Goal: Task Accomplishment & Management: Use online tool/utility

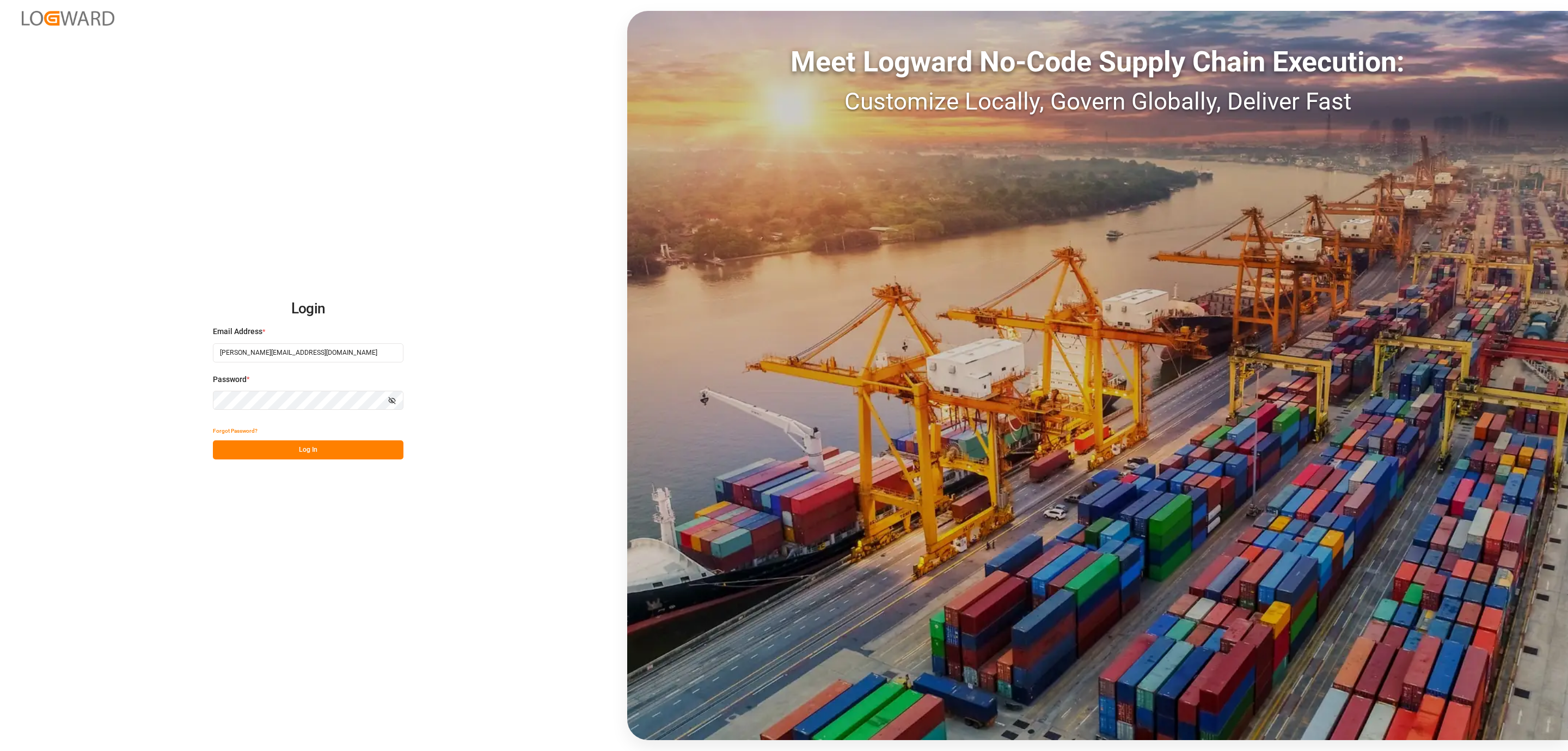
click at [293, 445] on button "Log In" at bounding box center [307, 450] width 190 height 19
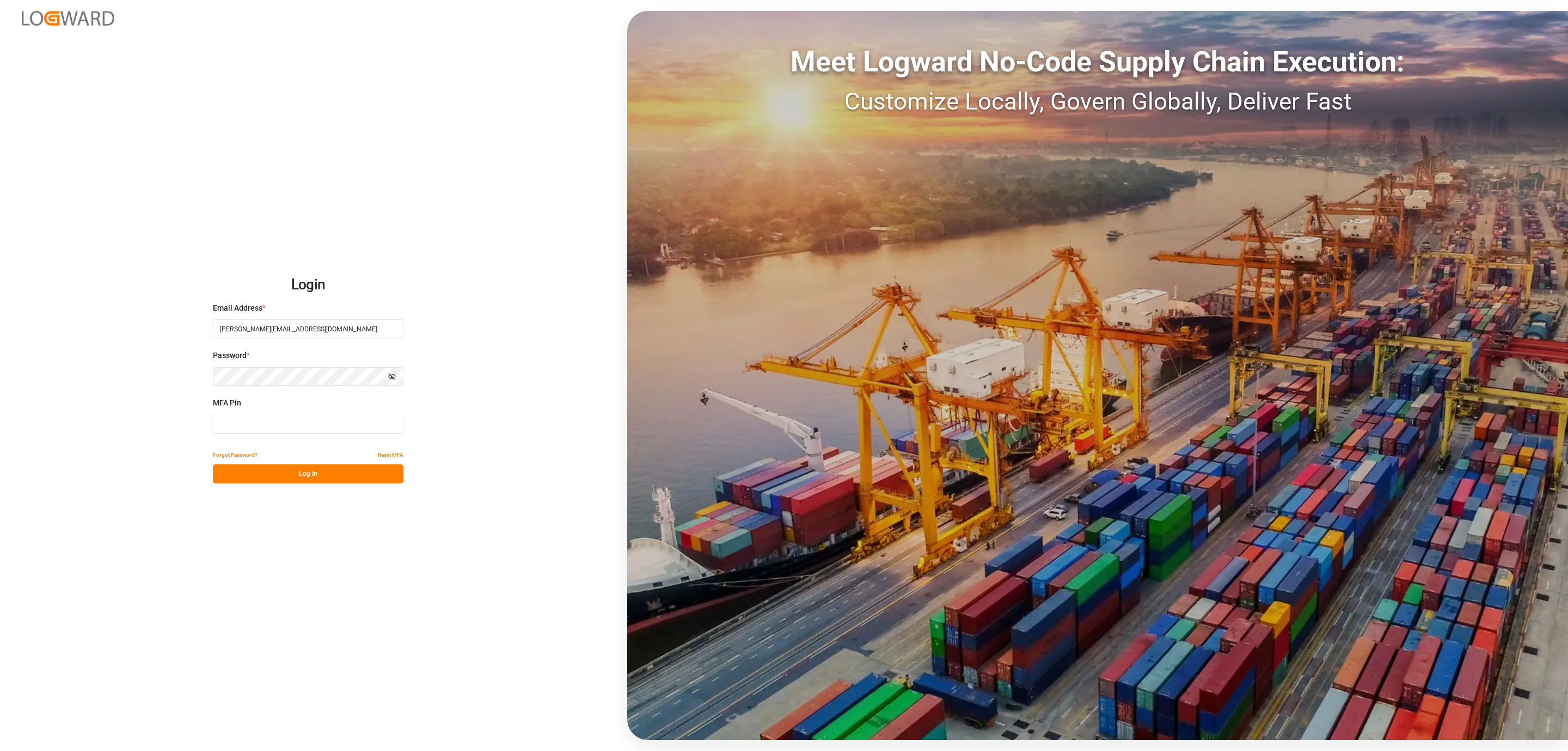
click at [273, 420] on input at bounding box center [307, 424] width 190 height 19
type input "937619"
click at [257, 469] on button "Log In" at bounding box center [307, 474] width 190 height 19
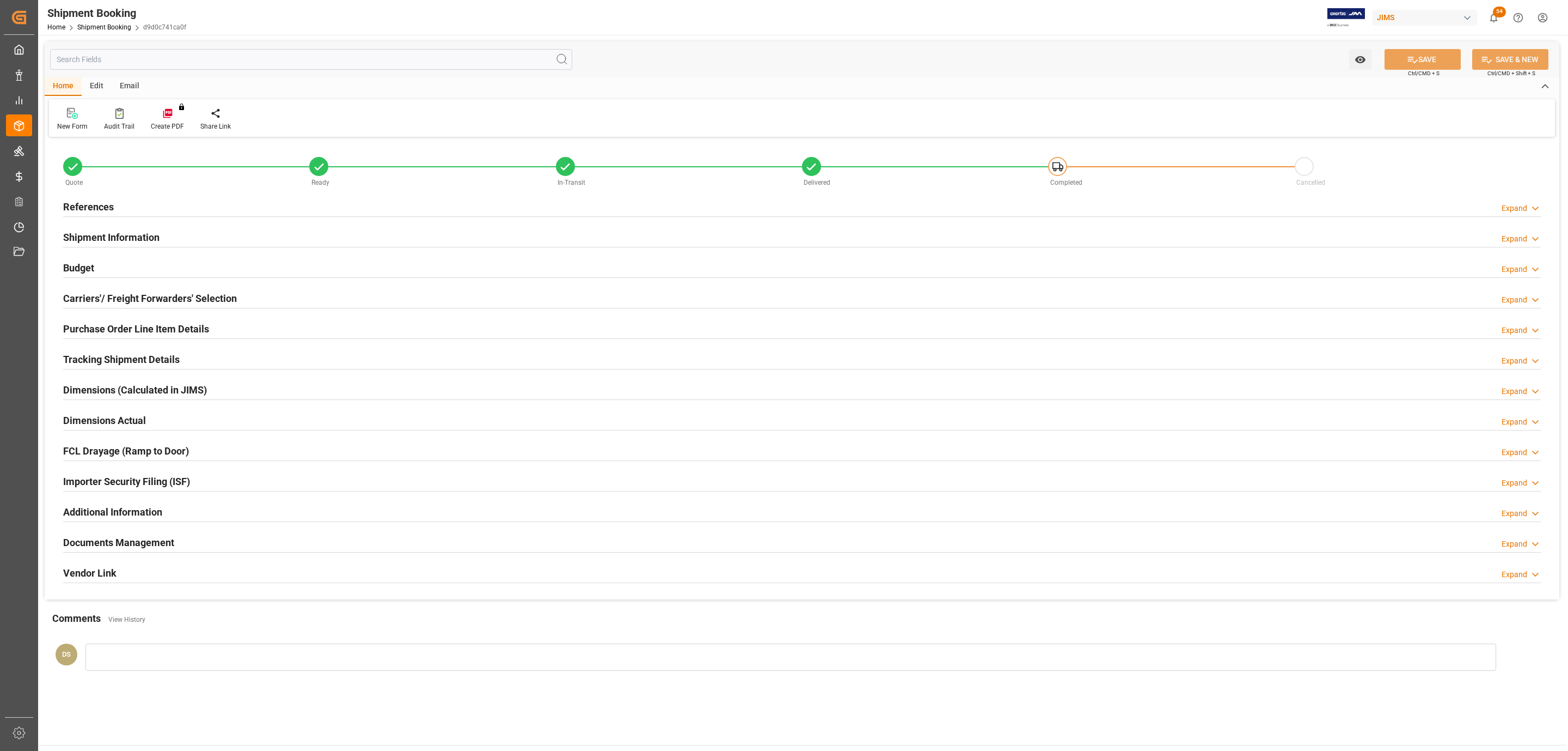
type input "0"
type input "08-09-2025"
click at [328, 296] on div "Carriers'/ Freight Forwarders' Selection Expand" at bounding box center [802, 297] width 1478 height 21
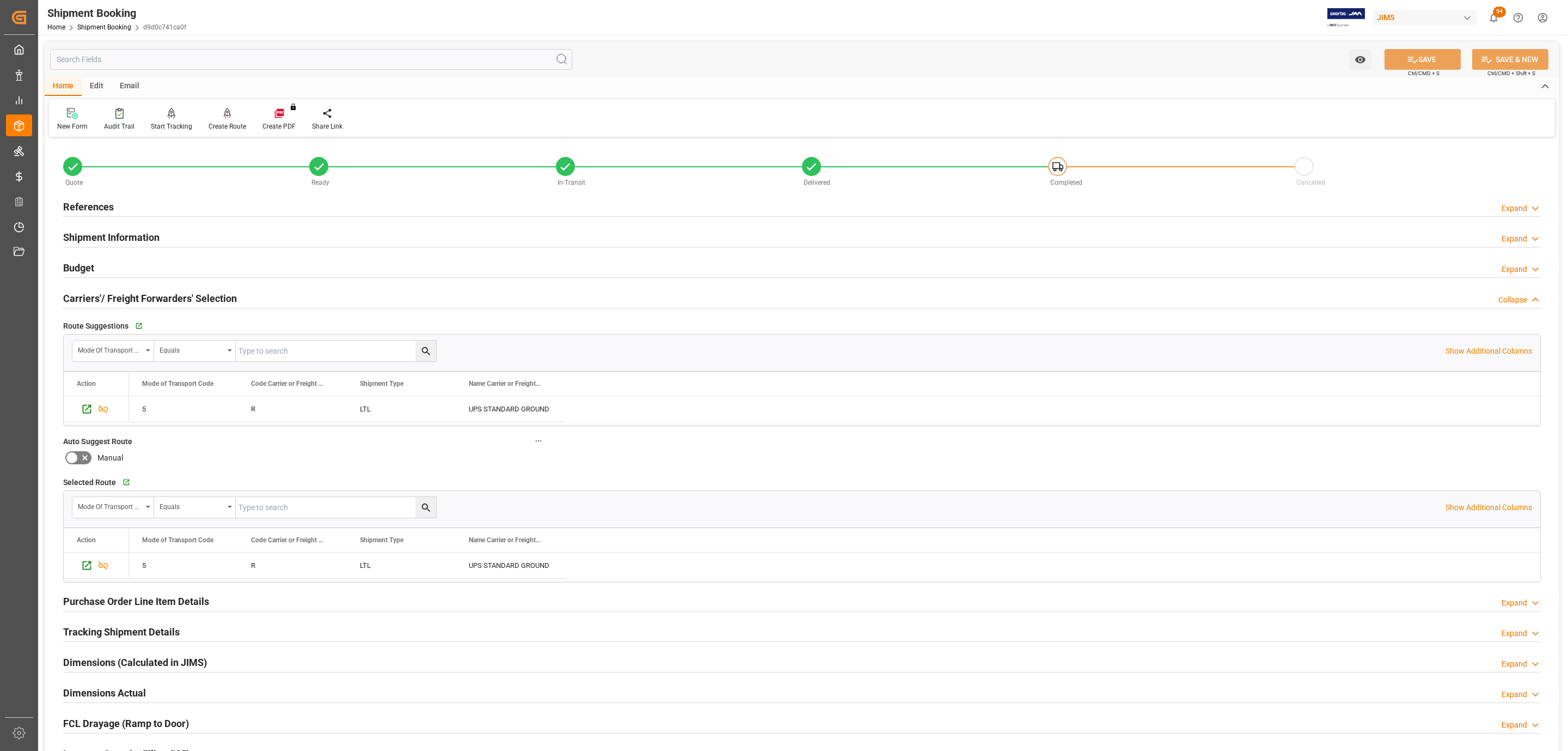
click at [121, 203] on div "References Expand" at bounding box center [802, 206] width 1478 height 21
